Goal: Find contact information: Obtain details needed to contact an individual or organization

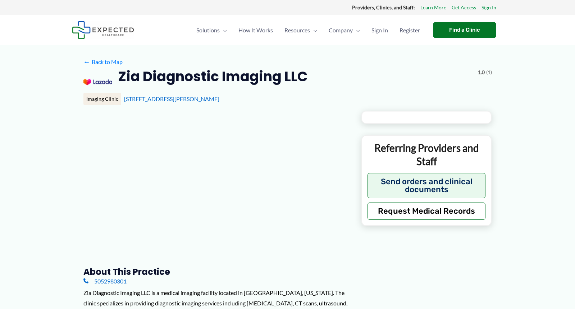
type input "**********"
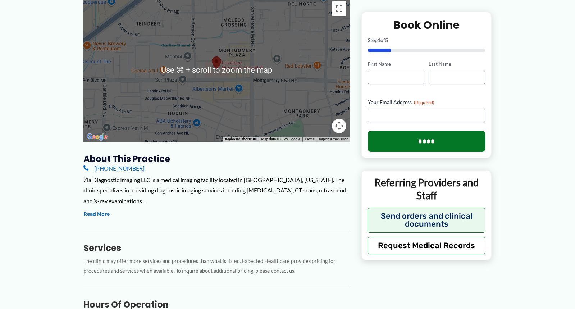
scroll to position [115, 0]
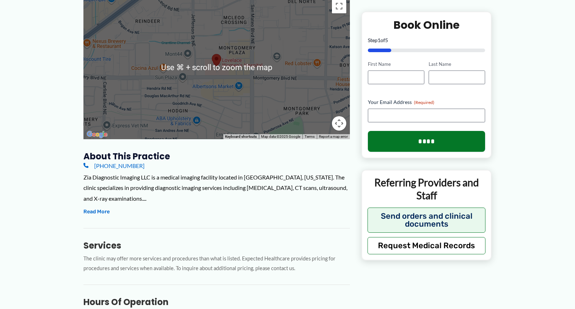
click at [140, 165] on div "[PHONE_NUMBER]" at bounding box center [216, 165] width 266 height 7
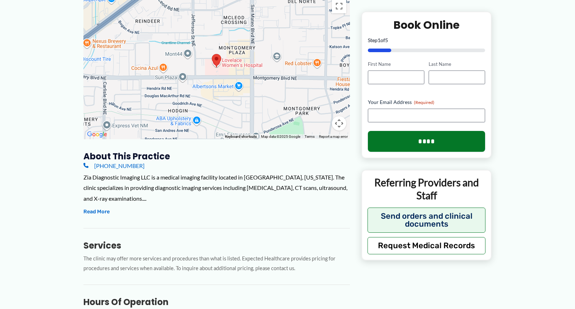
drag, startPoint x: 138, startPoint y: 166, endPoint x: 102, endPoint y: 167, distance: 36.7
click at [89, 169] on div "[PHONE_NUMBER]" at bounding box center [216, 165] width 266 height 7
copy link "[PHONE_NUMBER]"
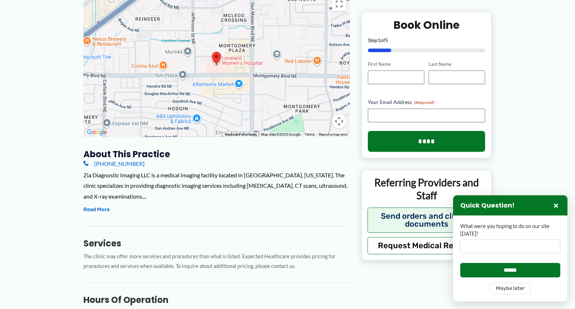
scroll to position [142, 0]
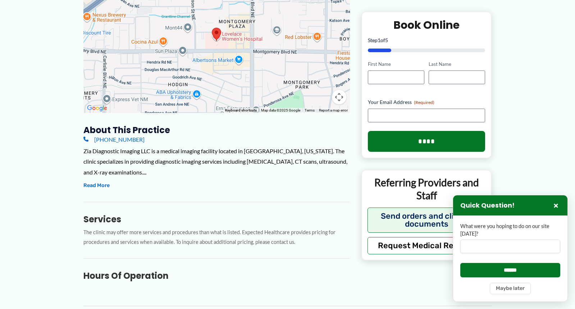
click at [121, 141] on link "[PHONE_NUMBER]" at bounding box center [113, 139] width 61 height 7
drag, startPoint x: 282, startPoint y: 175, endPoint x: 268, endPoint y: 178, distance: 14.4
click at [282, 175] on div "Zia Diagnostic Imaging LLC is a medical imaging facility located in [GEOGRAPHIC…" at bounding box center [216, 162] width 266 height 32
click at [259, 183] on div "Zia Diagnostic Imaging LLC is a medical imaging facility located in [GEOGRAPHIC…" at bounding box center [216, 168] width 266 height 45
click at [552, 204] on button "×" at bounding box center [555, 205] width 9 height 9
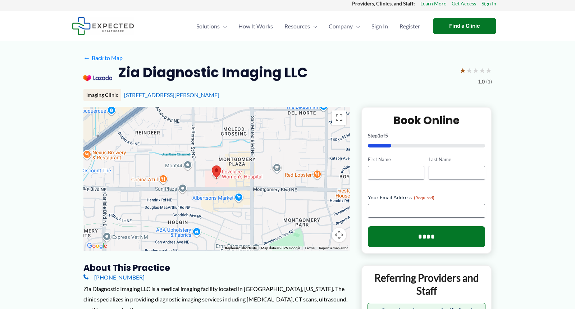
scroll to position [0, 0]
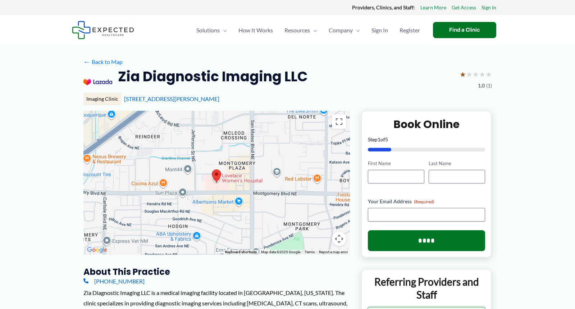
click at [184, 80] on h2 "Zia Diagnostic Imaging LLC" at bounding box center [213, 77] width 190 height 18
